Goal: Task Accomplishment & Management: Manage account settings

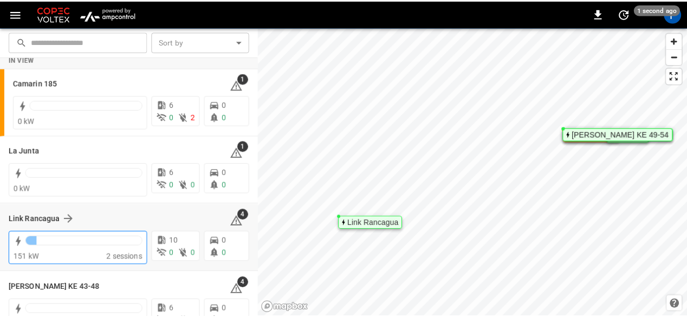
scroll to position [97, 0]
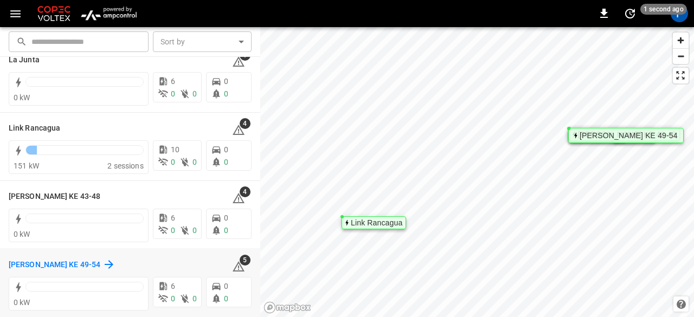
click at [27, 264] on h6 "[PERSON_NAME] KE 49-54" at bounding box center [55, 265] width 92 height 12
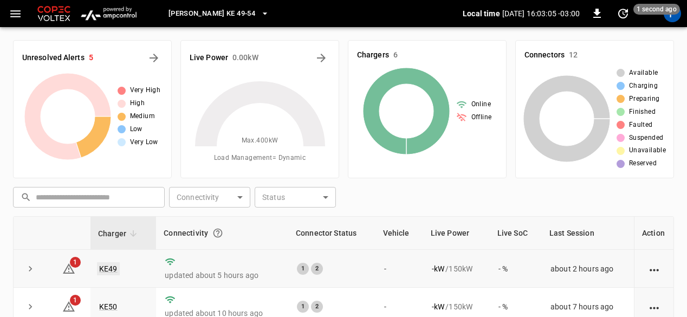
click at [106, 265] on link "KE49" at bounding box center [108, 268] width 23 height 13
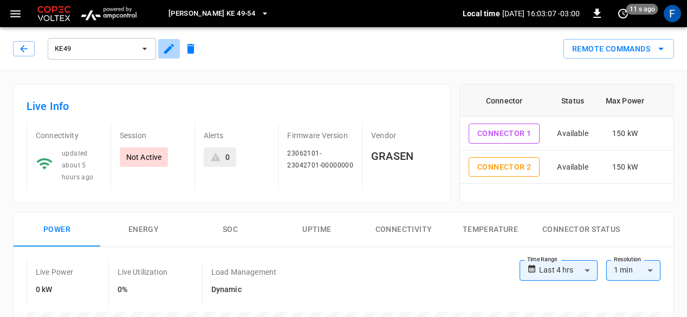
click at [168, 49] on icon "button" at bounding box center [169, 49] width 10 height 10
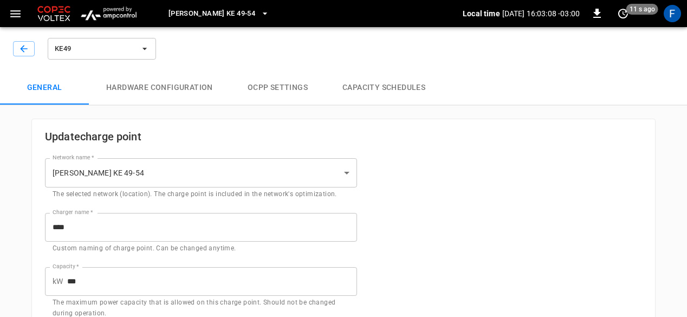
type input "**********"
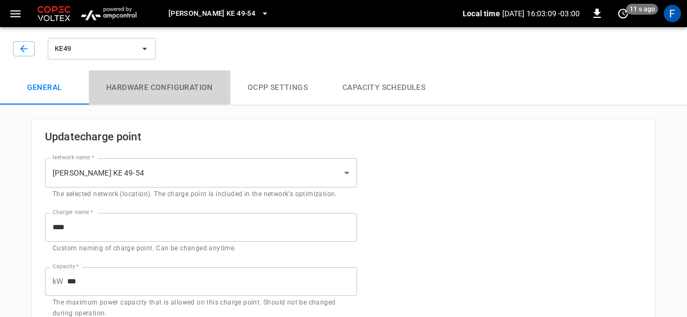
click at [177, 83] on button "Hardware configuration" at bounding box center [159, 87] width 141 height 35
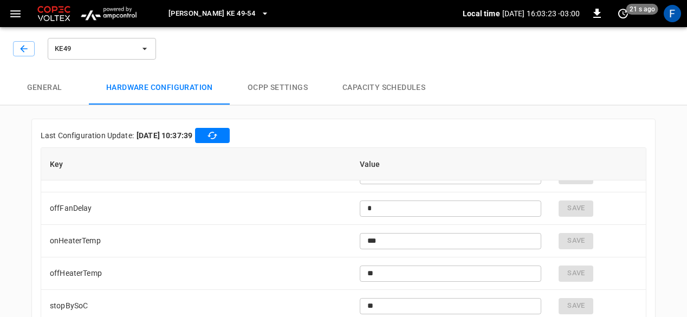
scroll to position [2677, 0]
